Goal: Check status: Check status

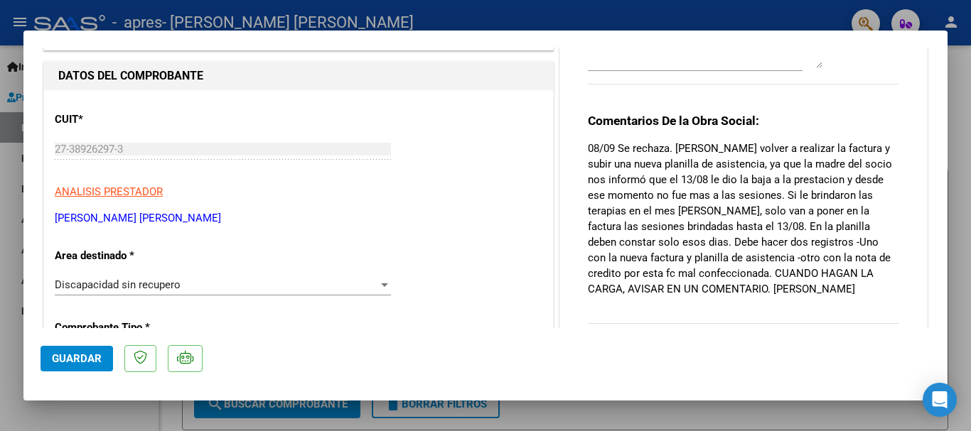
scroll to position [117, 0]
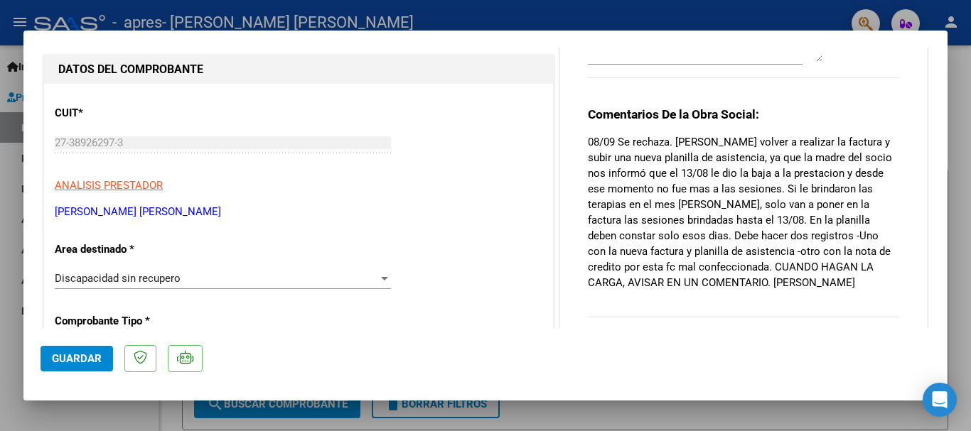
click at [619, 239] on p "08/09 Se rechaza. [PERSON_NAME] volver a realizar la factura y subir una nueva …" at bounding box center [743, 212] width 311 height 156
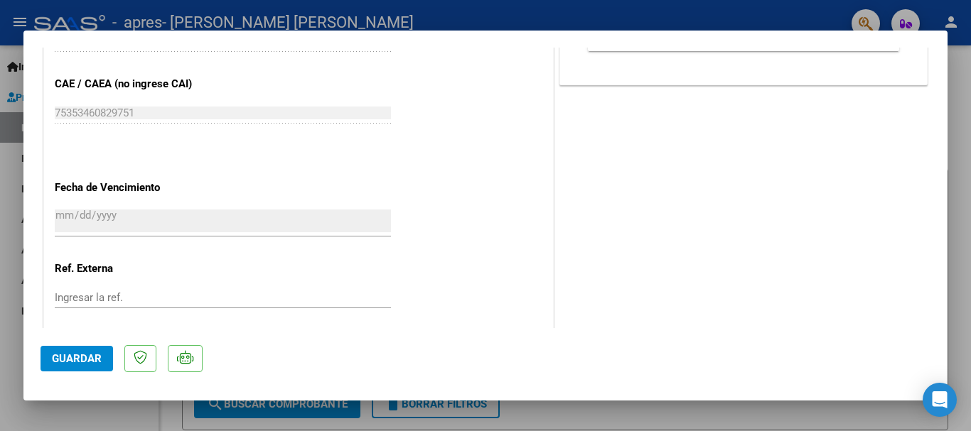
scroll to position [0, 0]
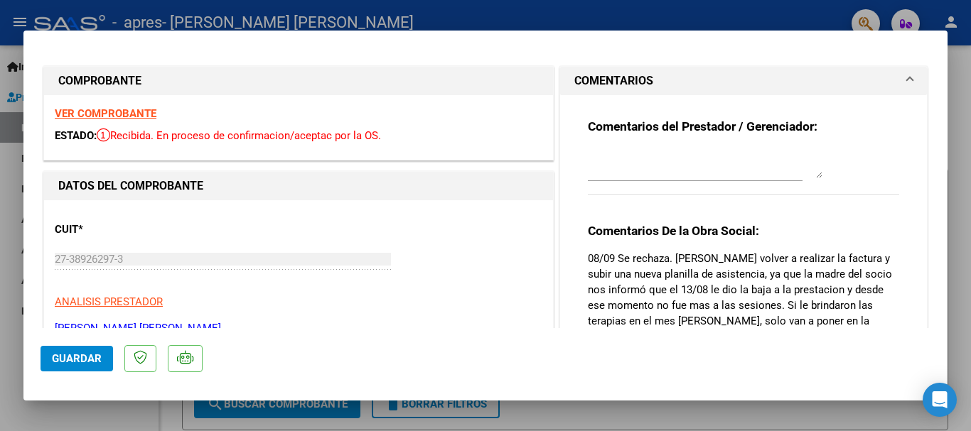
click at [3, 147] on div at bounding box center [485, 215] width 971 height 431
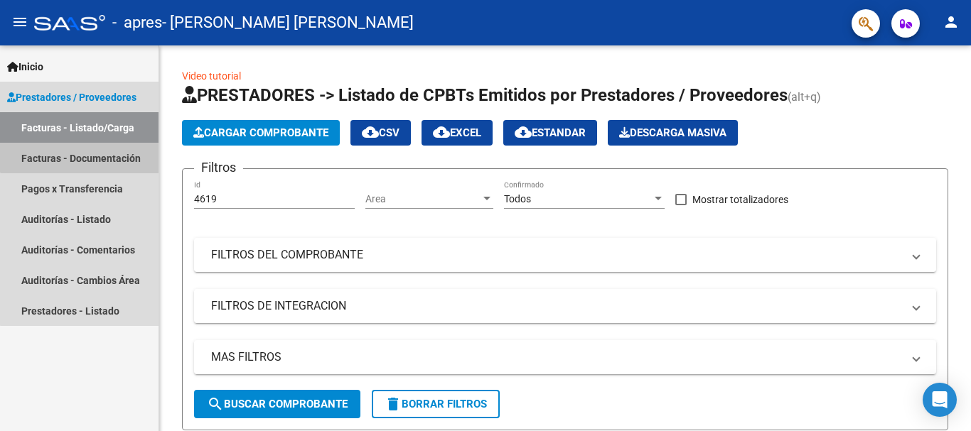
click at [106, 151] on link "Facturas - Documentación" at bounding box center [79, 158] width 158 height 31
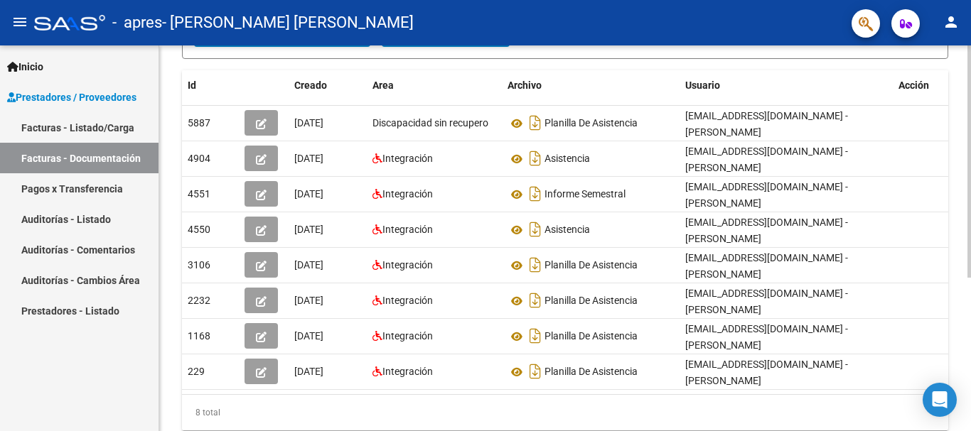
click at [969, 220] on div at bounding box center [969, 290] width 4 height 232
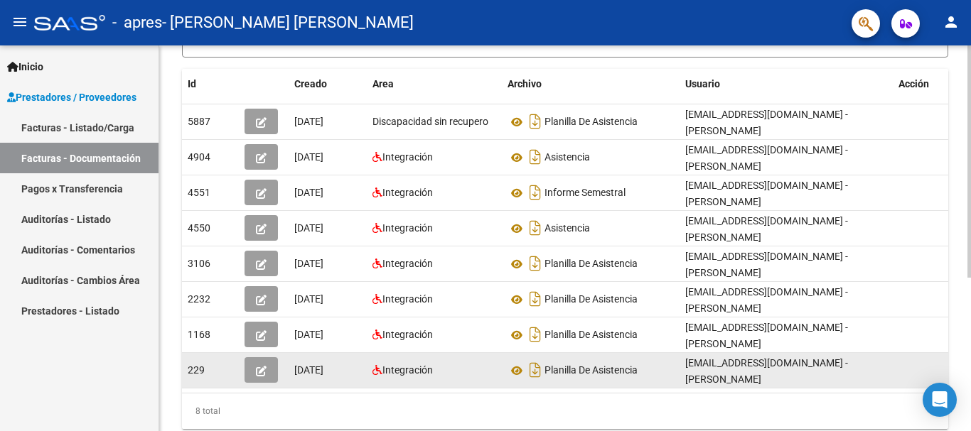
drag, startPoint x: 966, startPoint y: 225, endPoint x: 495, endPoint y: 350, distance: 486.7
click at [495, 350] on div "PRESTADORES -> Comprobantes - Documentación Respaldatoria cloud_download Export…" at bounding box center [564, 145] width 811 height 659
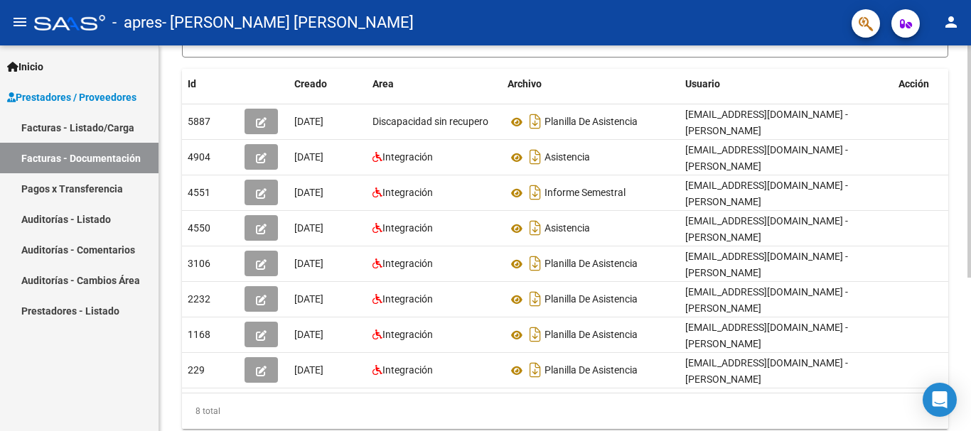
click at [342, 394] on div "8 total" at bounding box center [565, 412] width 766 height 36
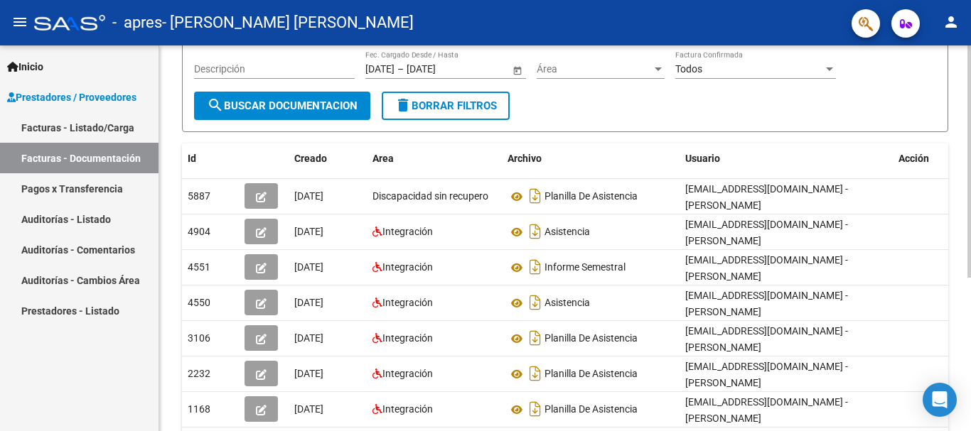
scroll to position [158, 0]
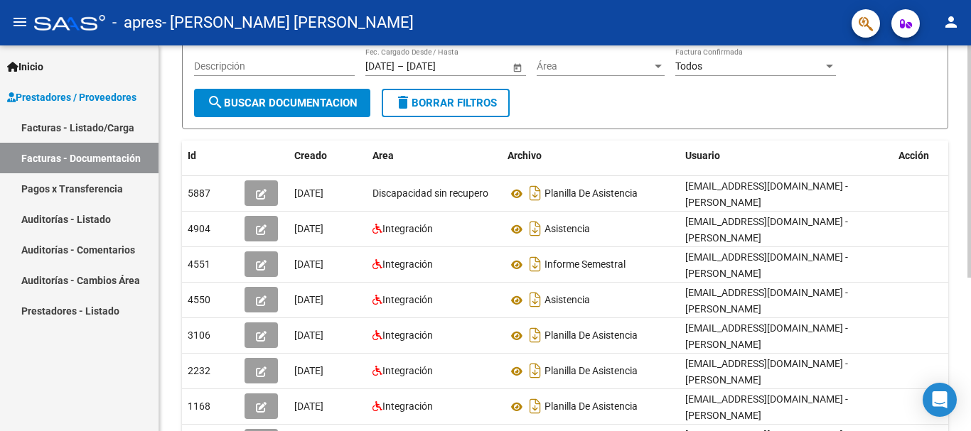
click at [967, 180] on div at bounding box center [969, 250] width 4 height 232
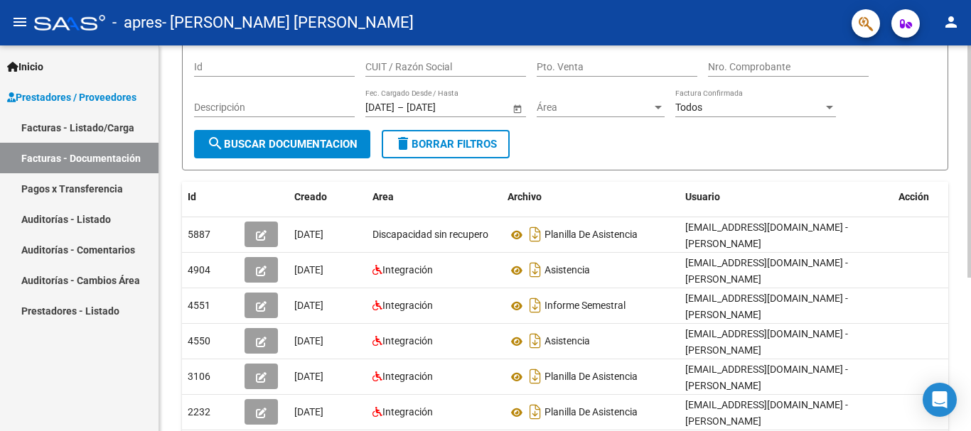
scroll to position [113, 0]
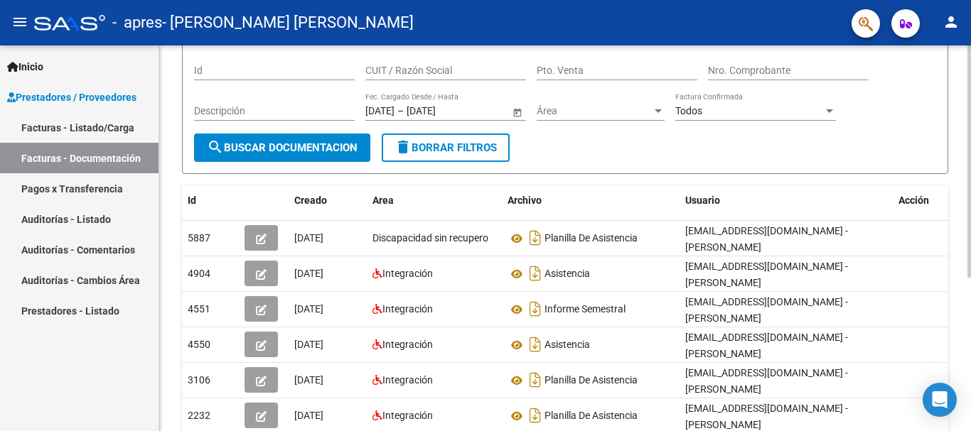
click at [970, 168] on div at bounding box center [969, 225] width 4 height 232
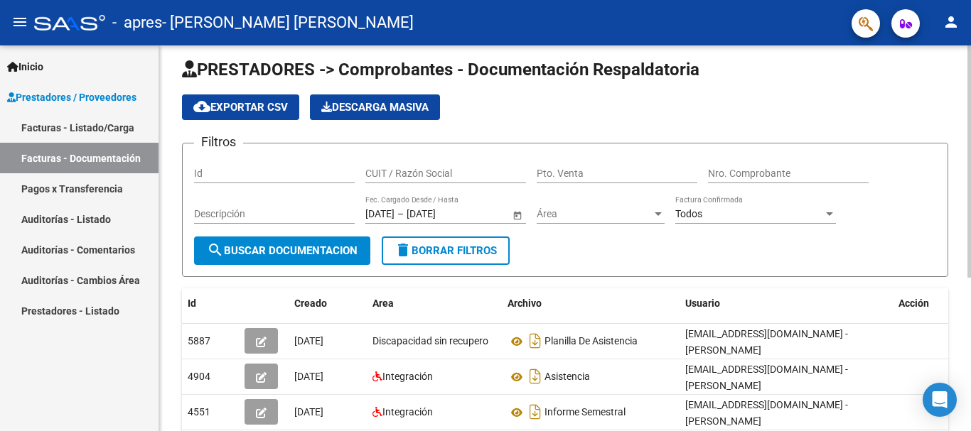
scroll to position [0, 0]
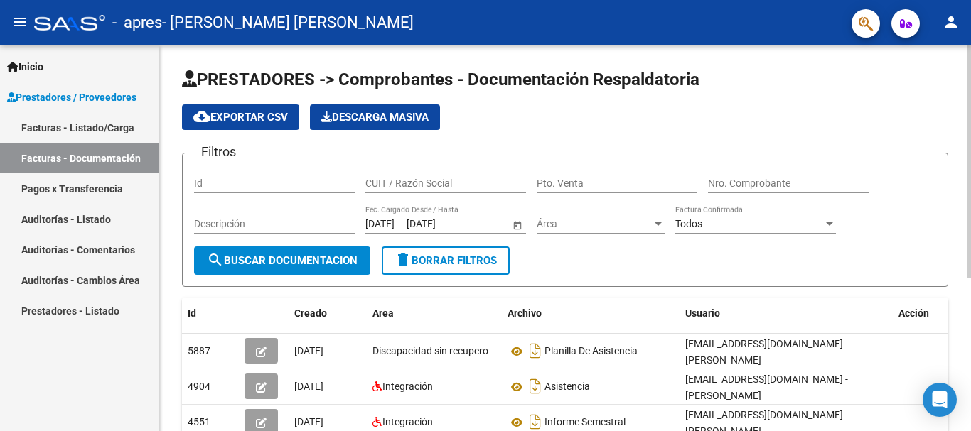
click at [970, 60] on div at bounding box center [969, 161] width 4 height 232
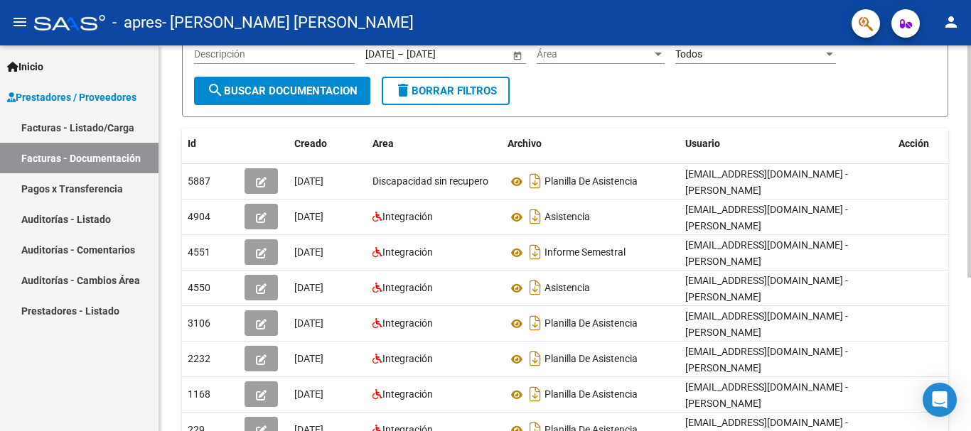
click at [970, 184] on div at bounding box center [969, 257] width 4 height 232
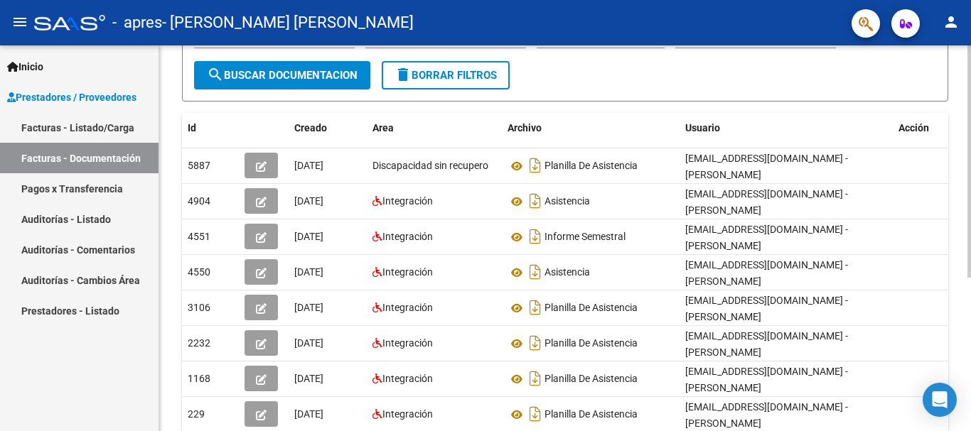
click at [970, 194] on div at bounding box center [969, 266] width 4 height 232
click at [970, 217] on div at bounding box center [969, 267] width 4 height 232
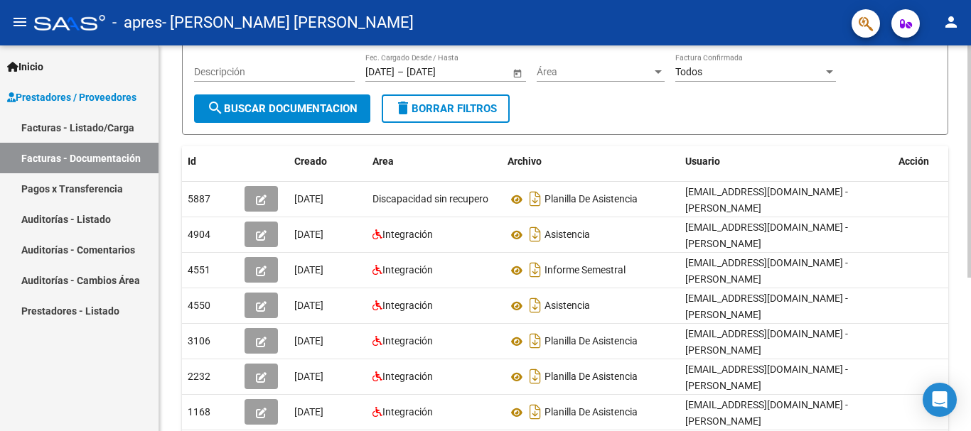
scroll to position [153, 0]
click at [970, 149] on div at bounding box center [969, 247] width 4 height 232
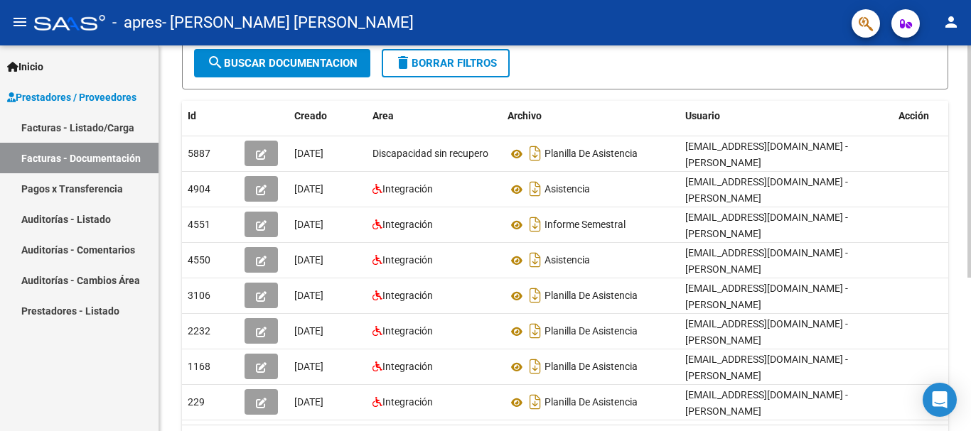
scroll to position [201, 0]
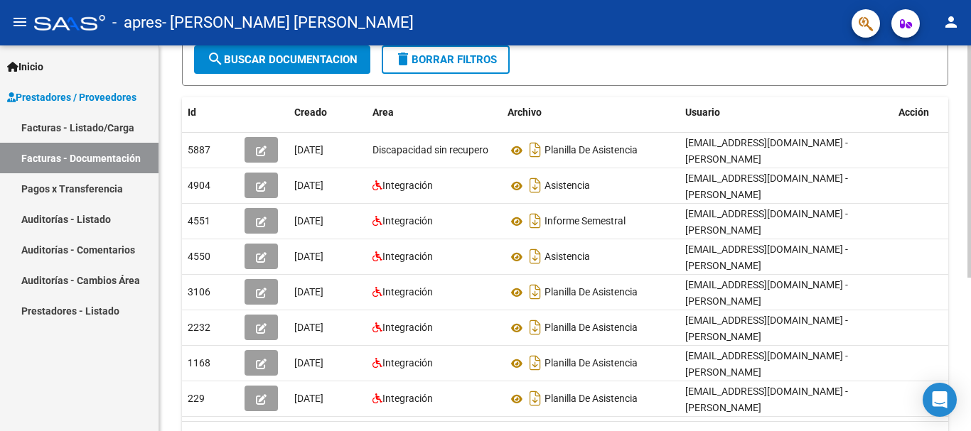
click at [970, 195] on div at bounding box center [969, 275] width 4 height 232
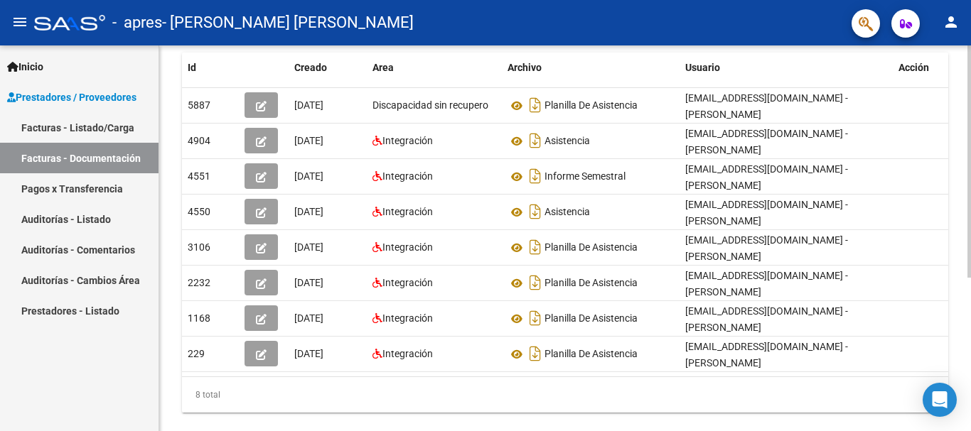
scroll to position [0, 0]
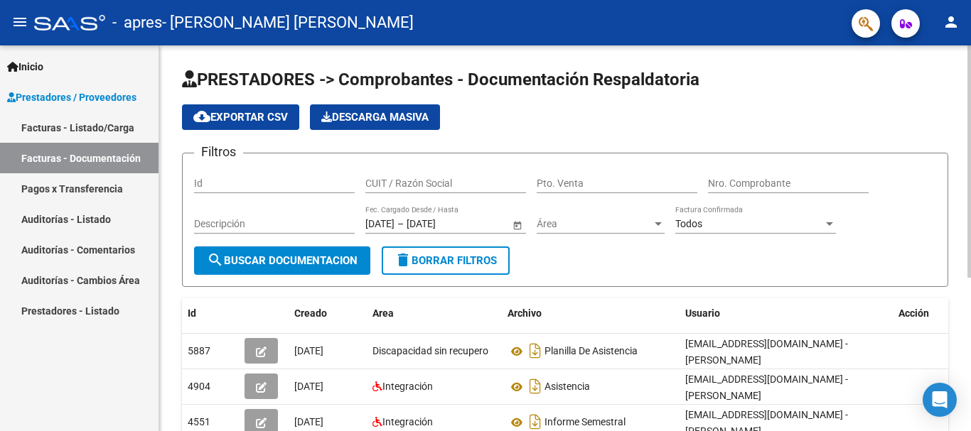
click at [966, 0] on html "menu - apres - CAIRE GINA AILIN person Inicio Instructivos Contacto OS Prestado…" at bounding box center [485, 215] width 971 height 431
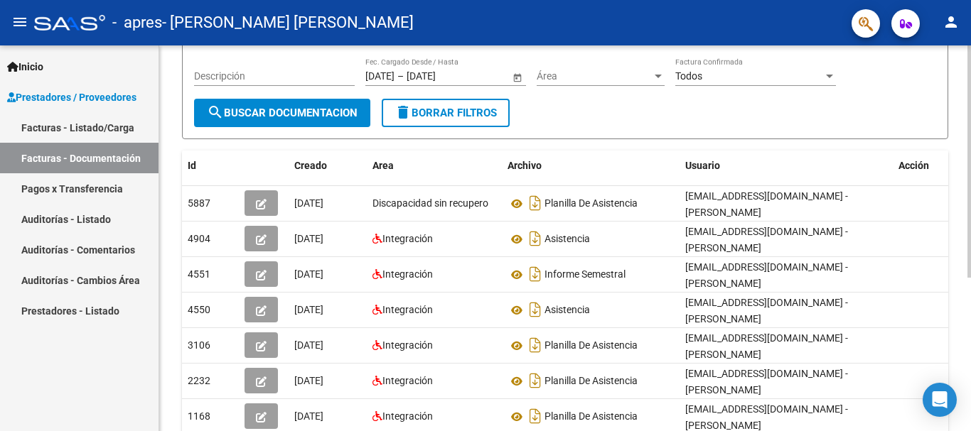
click at [970, 186] on div at bounding box center [969, 245] width 4 height 232
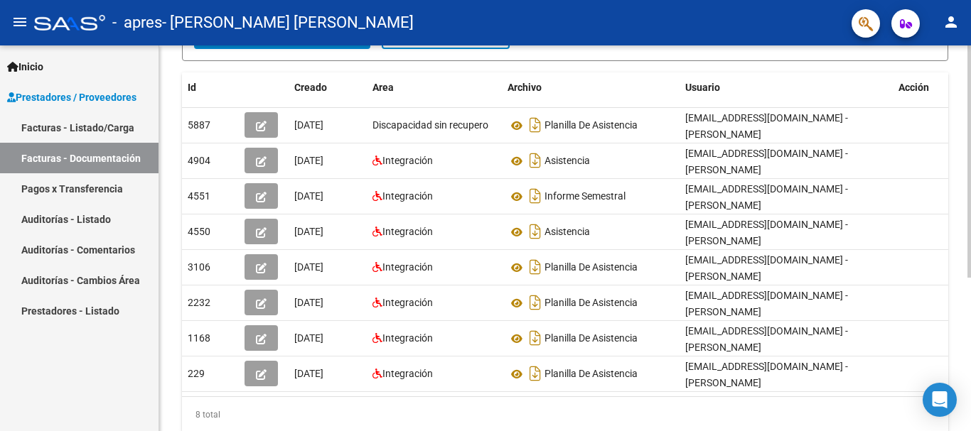
scroll to position [256, 0]
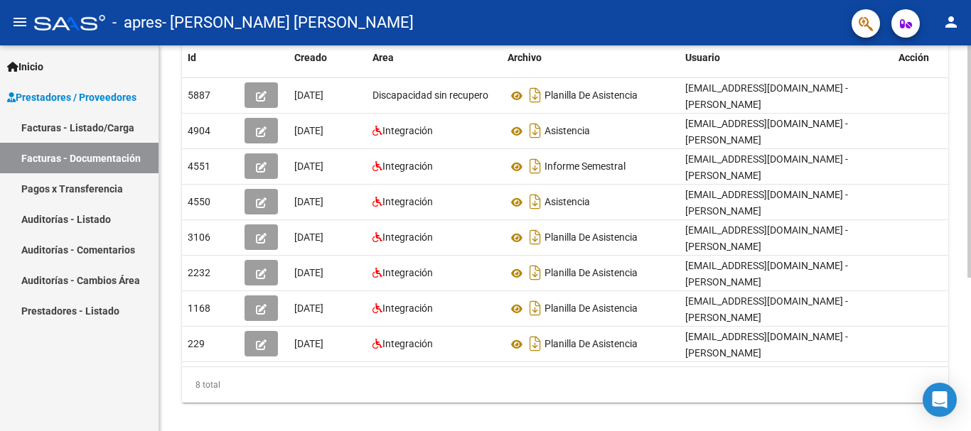
click at [970, 259] on div at bounding box center [969, 306] width 4 height 232
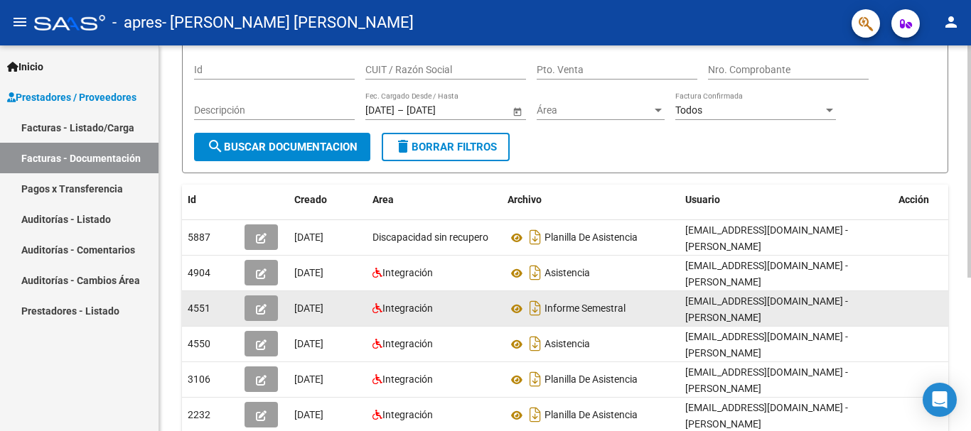
scroll to position [185, 0]
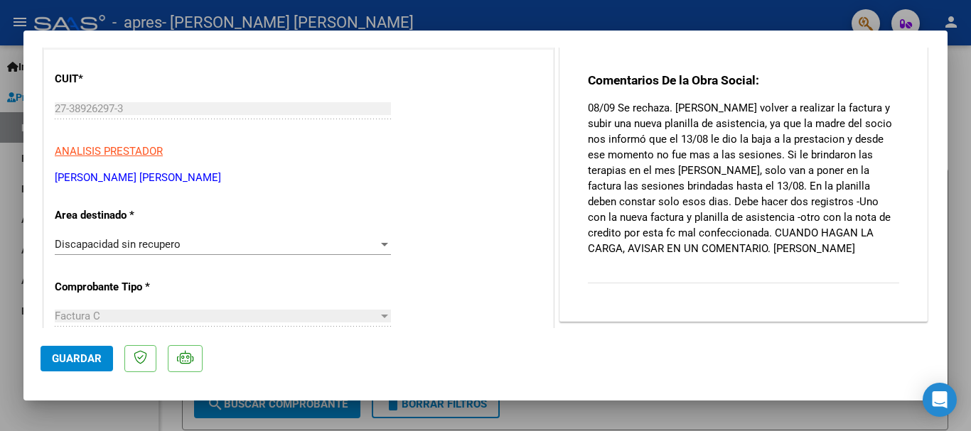
scroll to position [160, 0]
